Goal: Task Accomplishment & Management: Use online tool/utility

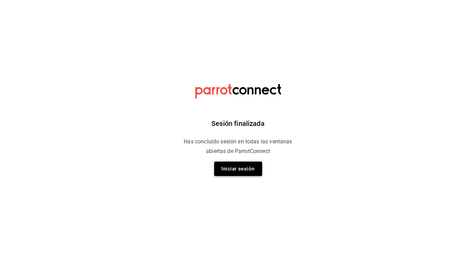
click at [241, 169] on button "Iniciar sesión" at bounding box center [238, 169] width 48 height 14
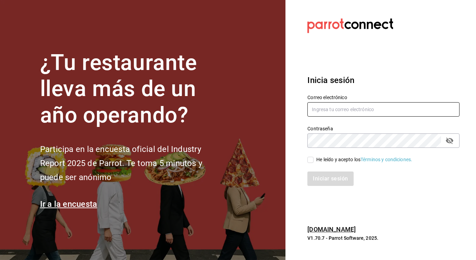
click at [343, 115] on input "text" at bounding box center [384, 109] width 152 height 14
type input "jose.perez@grupocosteno.com"
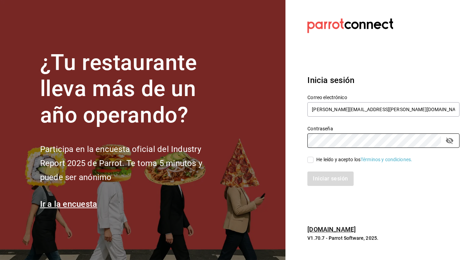
click at [311, 158] on input "He leído y acepto los Términos y condiciones." at bounding box center [311, 160] width 6 height 6
checkbox input "true"
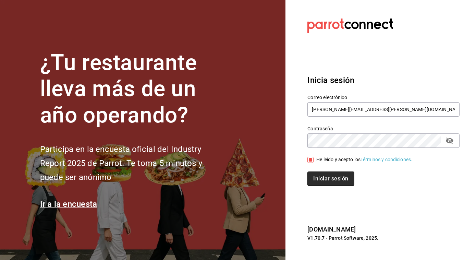
click at [322, 179] on button "Iniciar sesión" at bounding box center [331, 178] width 47 height 14
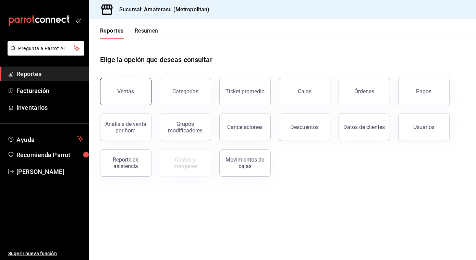
click at [127, 100] on button "Ventas" at bounding box center [125, 91] width 51 height 27
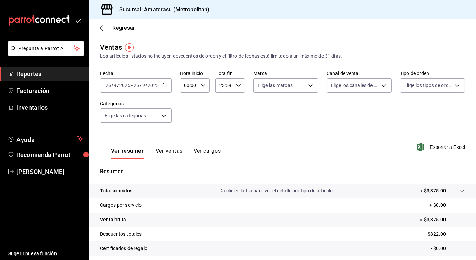
click at [168, 87] on div "[DATE] [DATE] - [DATE] [DATE]" at bounding box center [136, 85] width 72 height 14
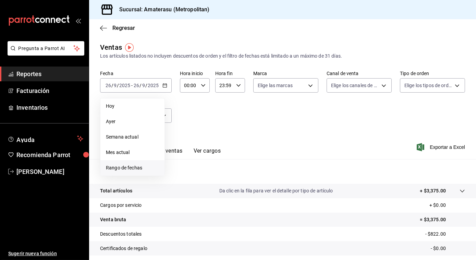
click at [125, 166] on span "Rango de fechas" at bounding box center [132, 167] width 53 height 7
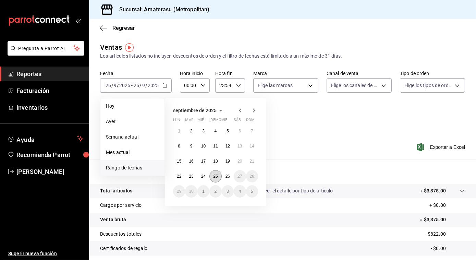
click at [218, 174] on abbr "25" at bounding box center [215, 176] width 4 height 5
click at [227, 177] on abbr "26" at bounding box center [228, 176] width 4 height 5
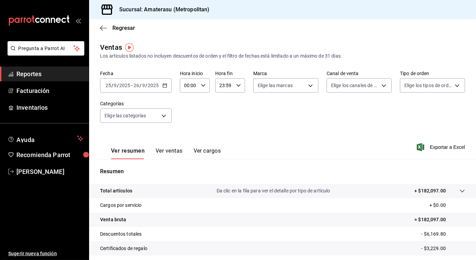
click at [201, 85] on \(Stroke\) "button" at bounding box center [203, 85] width 4 height 2
click at [185, 110] on button "05" at bounding box center [187, 115] width 12 height 14
type input "05:00"
click at [269, 89] on div at bounding box center [238, 130] width 476 height 260
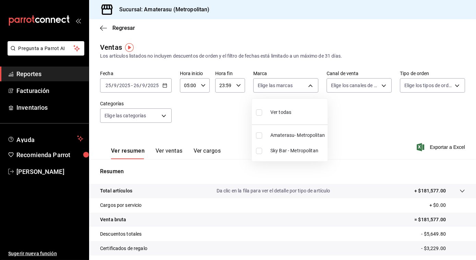
click at [269, 89] on body "Pregunta a Parrot AI Reportes Facturación Inventarios Ayuda Recomienda Parrot […" at bounding box center [238, 130] width 476 height 260
click at [259, 133] on input "checkbox" at bounding box center [259, 135] width 6 height 6
checkbox input "true"
type input "e4cd7fcb-d45b-43ae-a99f-ad4ccfcd9032"
click at [381, 141] on div at bounding box center [238, 130] width 476 height 260
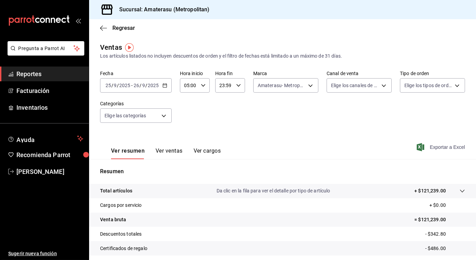
click at [429, 147] on span "Exportar a Excel" at bounding box center [441, 147] width 47 height 8
click at [103, 30] on icon "button" at bounding box center [103, 28] width 7 height 6
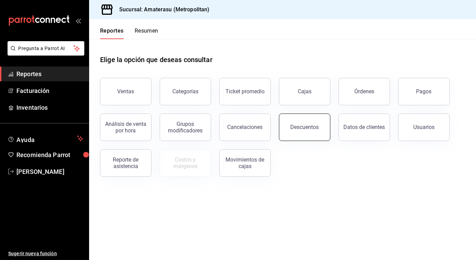
click at [300, 124] on div "Descuentos" at bounding box center [305, 127] width 28 height 7
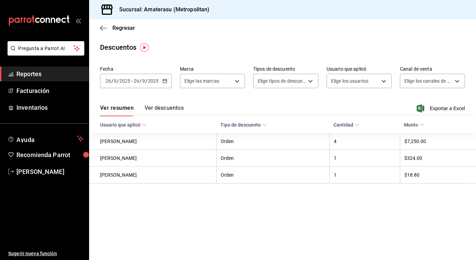
click at [165, 82] on icon "button" at bounding box center [165, 81] width 5 height 5
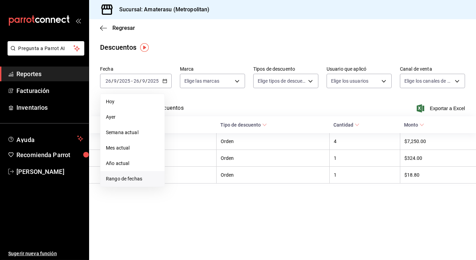
click at [133, 177] on span "Rango de fechas" at bounding box center [132, 178] width 53 height 7
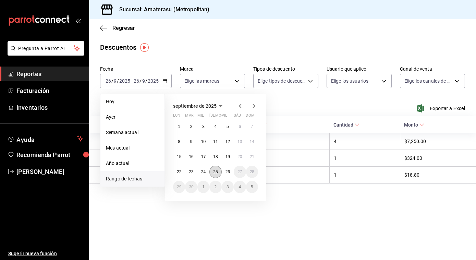
click at [215, 171] on abbr "25" at bounding box center [215, 171] width 4 height 5
click at [225, 171] on button "26" at bounding box center [228, 172] width 12 height 12
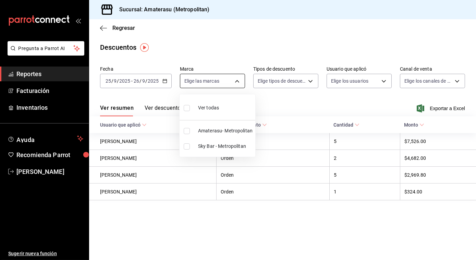
click at [239, 82] on body "Pregunta a Parrot AI Reportes Facturación Inventarios Ayuda Recomienda Parrot […" at bounding box center [238, 130] width 476 height 260
click at [187, 104] on label at bounding box center [188, 108] width 9 height 10
click at [187, 105] on input "checkbox" at bounding box center [187, 108] width 6 height 6
checkbox input "false"
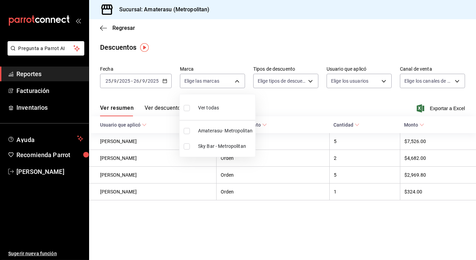
checkbox input "false"
click at [187, 107] on input "checkbox" at bounding box center [187, 108] width 6 height 6
checkbox input "true"
type input "e4cd7fcb-d45b-43ae-a99f-ad4ccfcd9032,f3afaab8-8c3d-4e49-a299-af9bdf6027b2"
checkbox input "true"
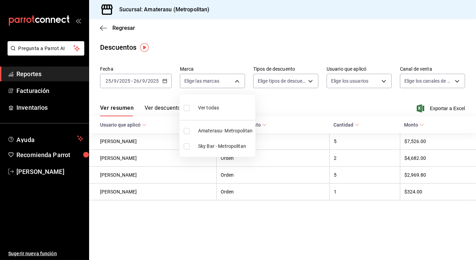
checkbox input "true"
click at [310, 104] on div at bounding box center [238, 130] width 476 height 260
click at [437, 109] on span "Exportar a Excel" at bounding box center [441, 108] width 47 height 8
